Goal: Check status: Check status

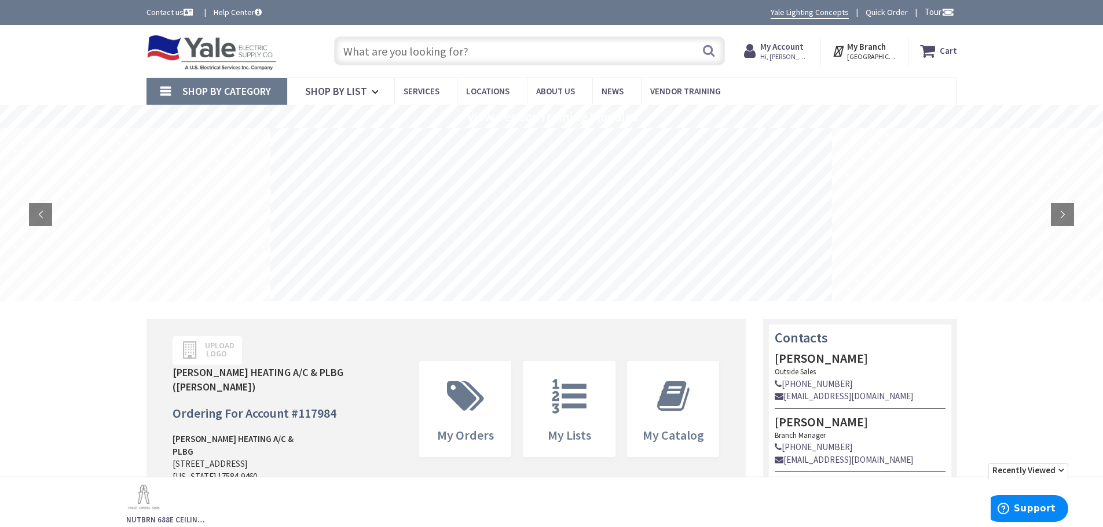
click at [781, 49] on strong "My Account" at bounding box center [781, 46] width 43 height 11
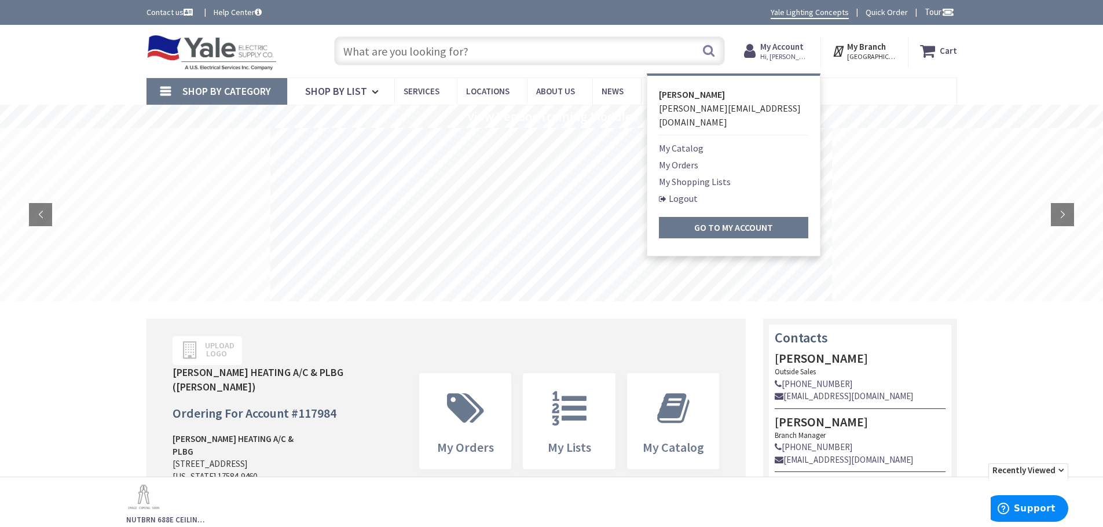
click at [687, 158] on link "My Orders" at bounding box center [678, 165] width 39 height 14
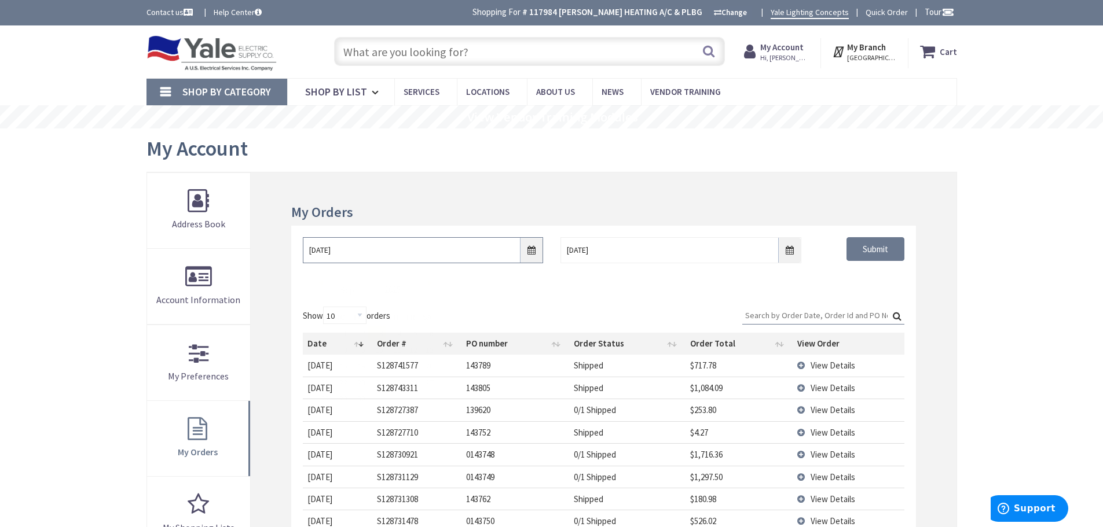
click at [530, 252] on input "9/3/2025" at bounding box center [423, 250] width 240 height 26
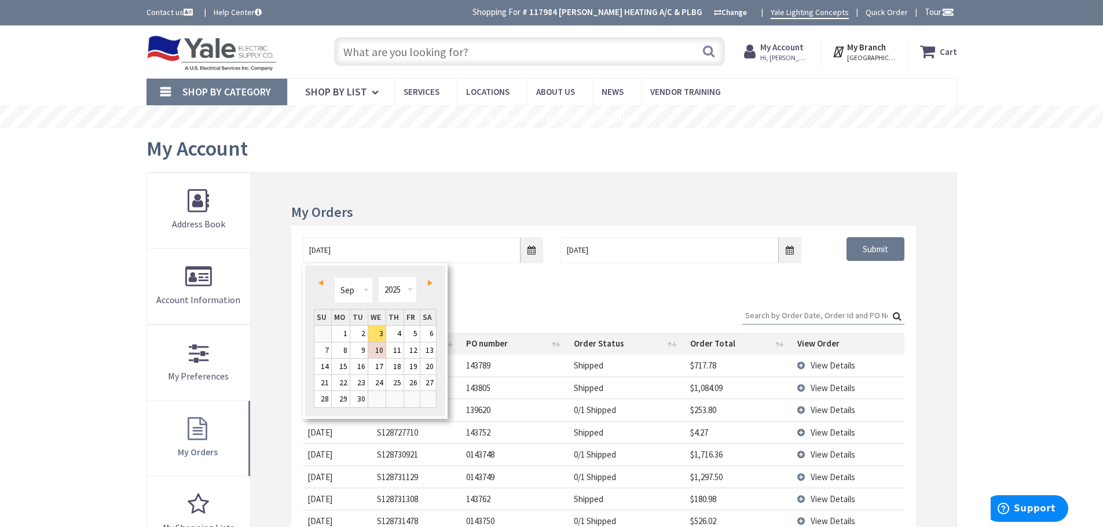
click at [324, 284] on link "Prev" at bounding box center [323, 284] width 16 height 16
type input "07/01/2025"
click at [362, 333] on link "1" at bounding box center [358, 334] width 17 height 16
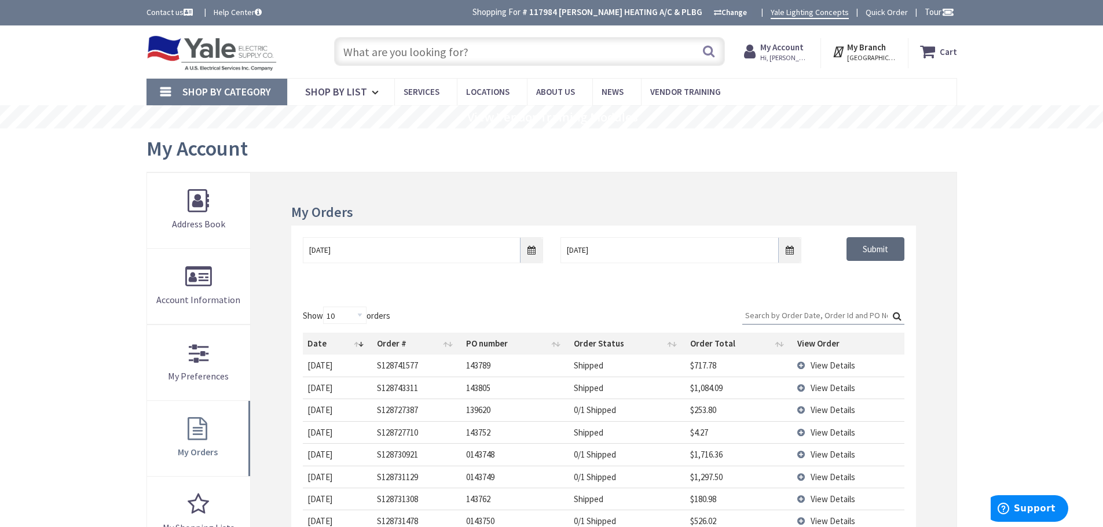
click at [876, 246] on input "Submit" at bounding box center [875, 249] width 58 height 24
click at [768, 313] on input "Search:" at bounding box center [823, 315] width 162 height 17
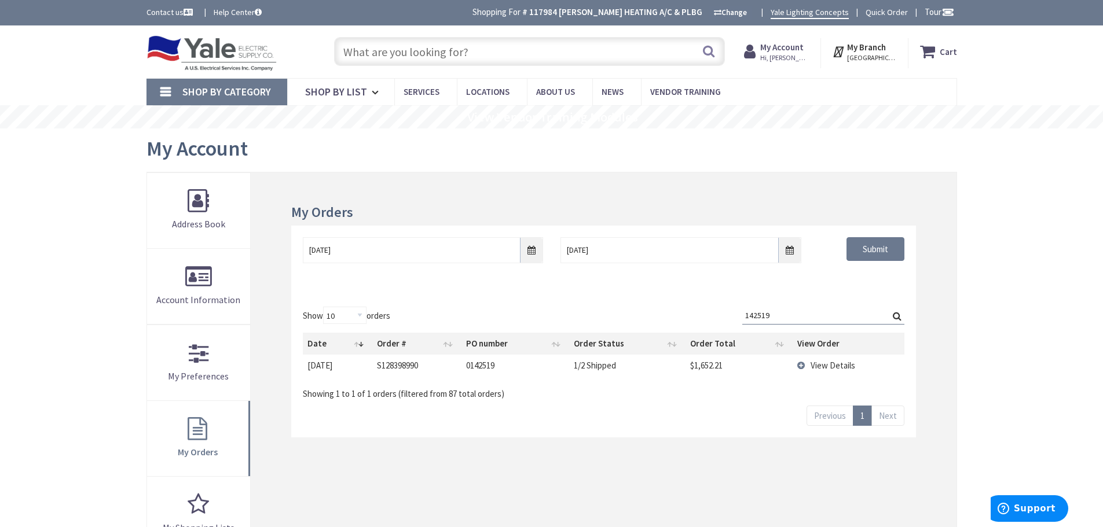
type input "142519"
click at [801, 368] on td "View Details" at bounding box center [847, 365] width 111 height 21
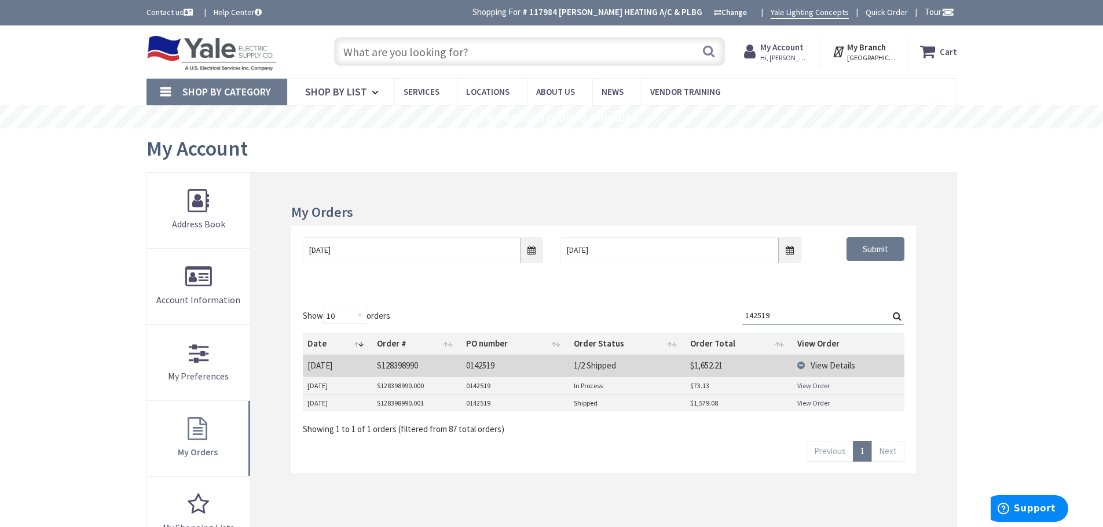
click at [805, 385] on link "View Order" at bounding box center [813, 386] width 32 height 10
click at [806, 403] on link "View Order" at bounding box center [813, 403] width 32 height 10
click at [808, 386] on link "View Order" at bounding box center [813, 386] width 32 height 10
click at [809, 406] on link "View Order" at bounding box center [813, 403] width 32 height 10
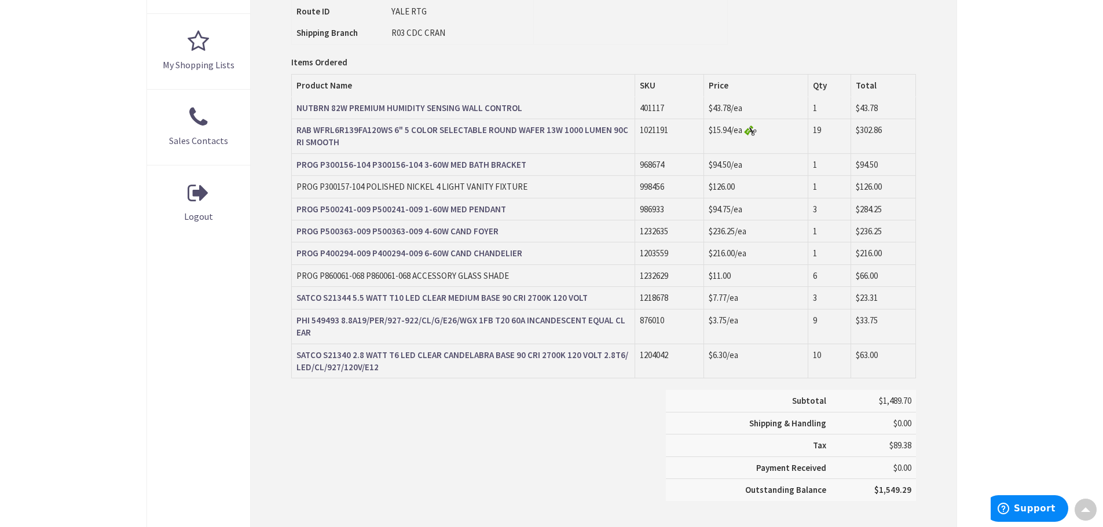
scroll to position [464, 0]
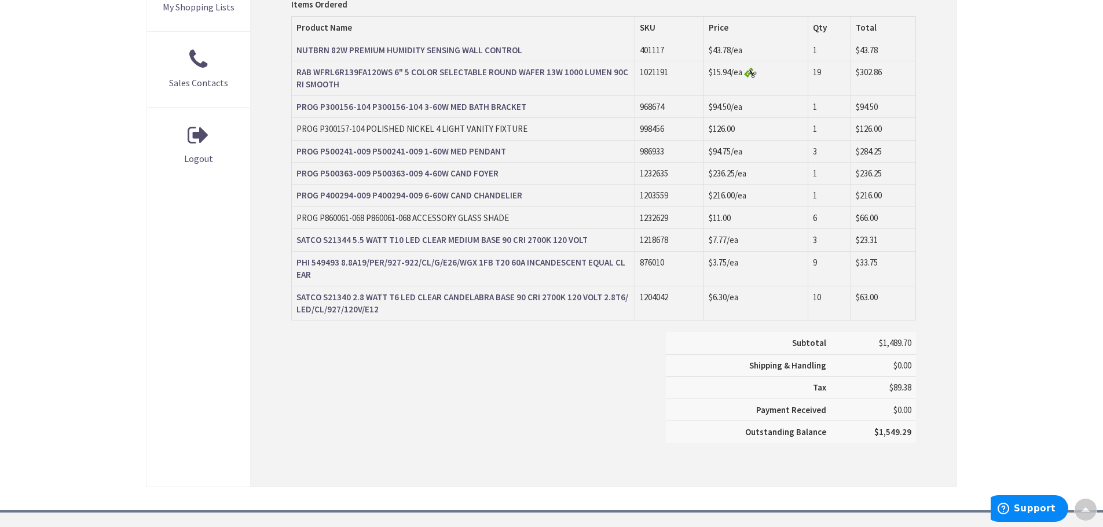
scroll to position [463, 0]
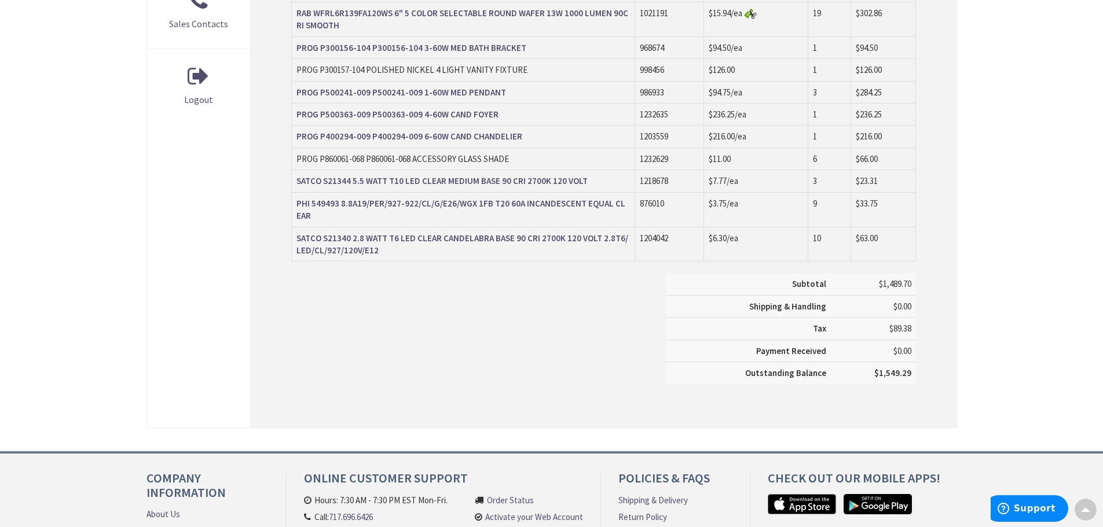
scroll to position [579, 0]
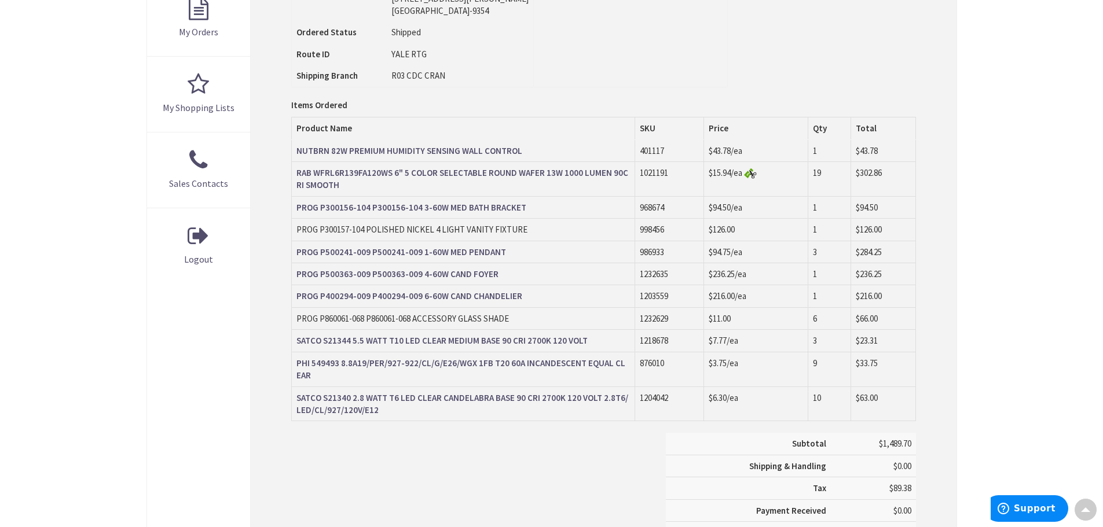
scroll to position [521, 0]
